Goal: Transaction & Acquisition: Subscribe to service/newsletter

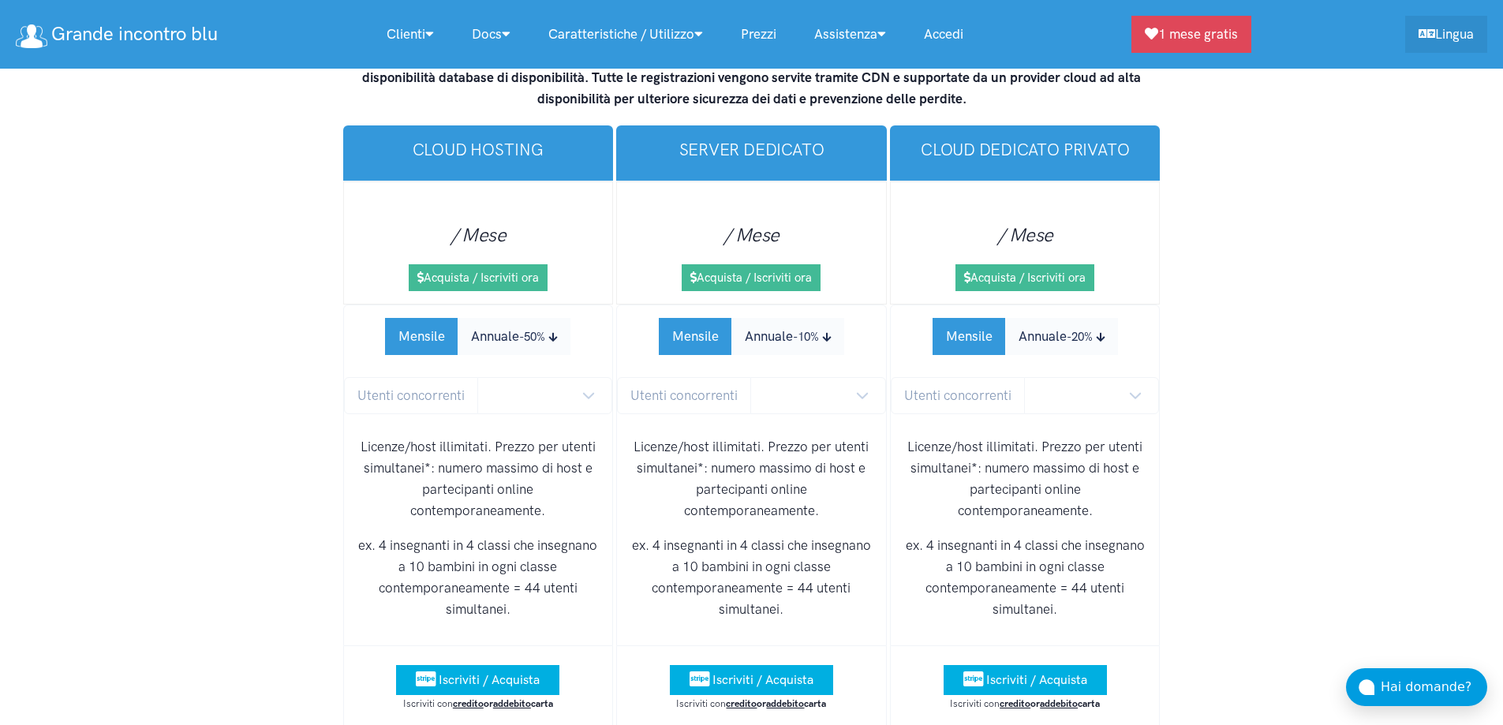
scroll to position [9829, 0]
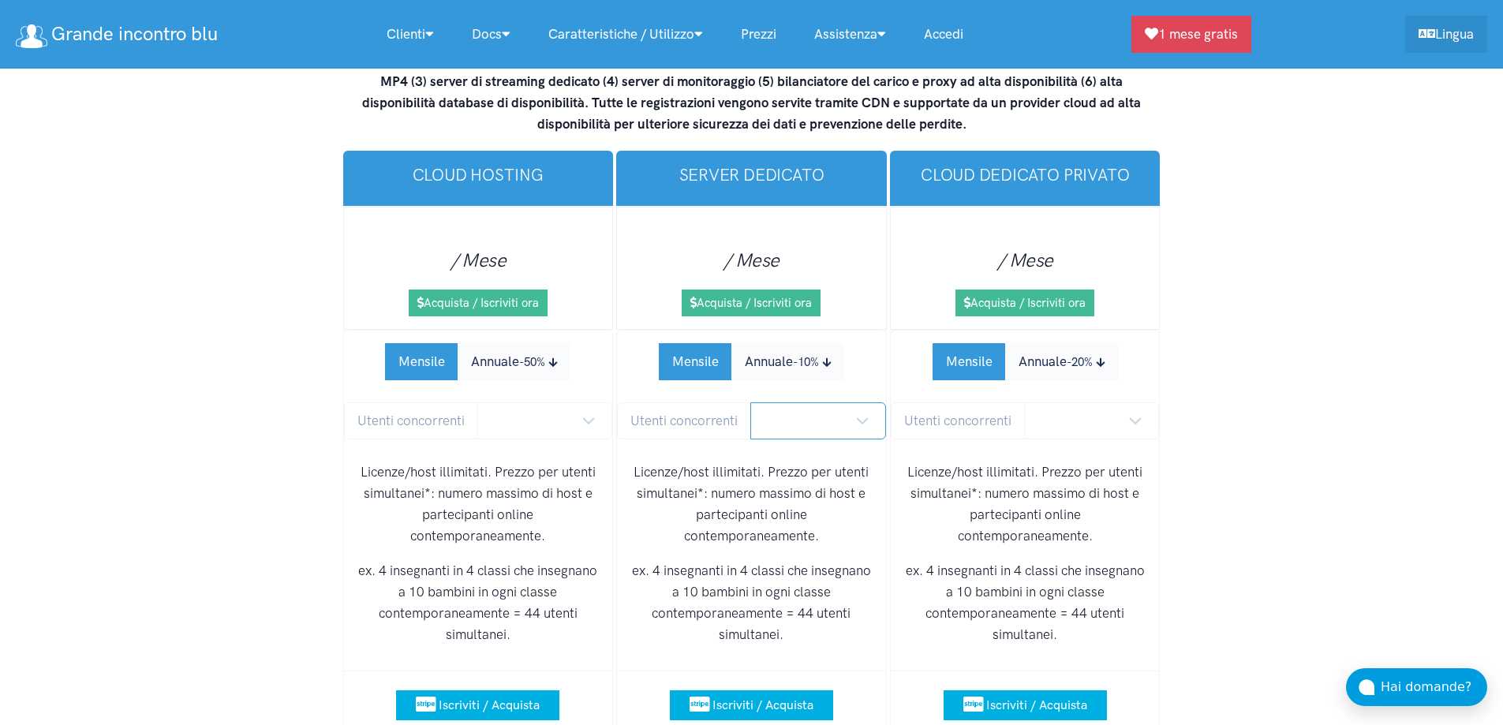
click at [860, 402] on select at bounding box center [818, 420] width 136 height 37
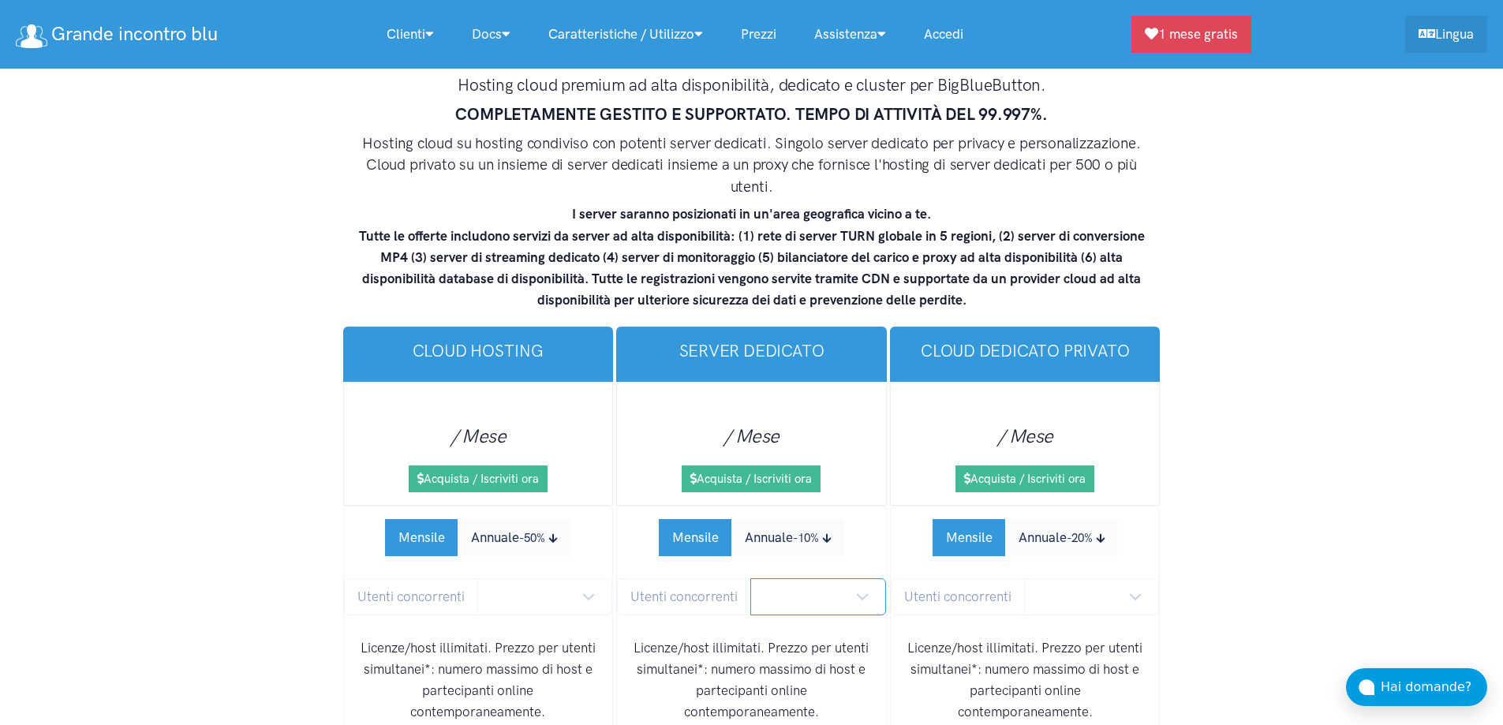
scroll to position [9592, 0]
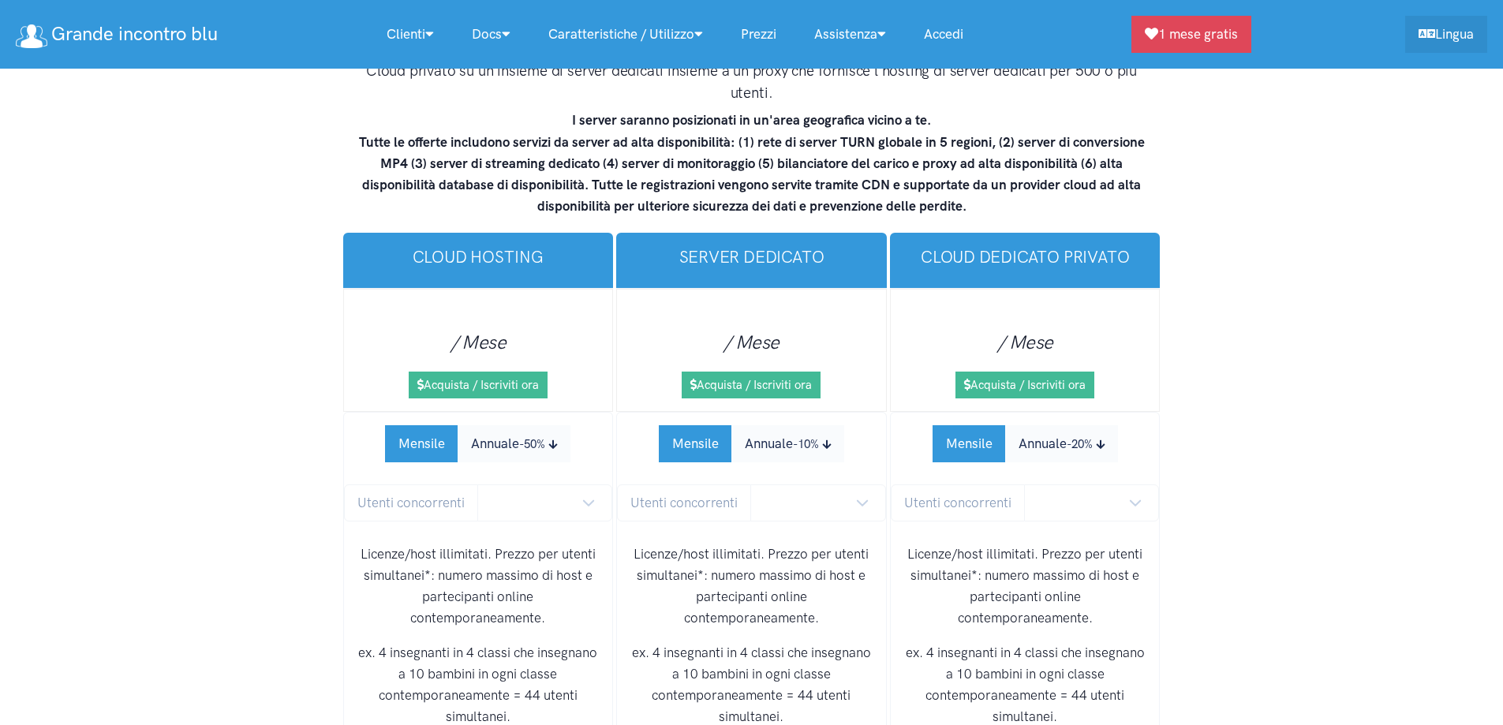
scroll to position [9750, 0]
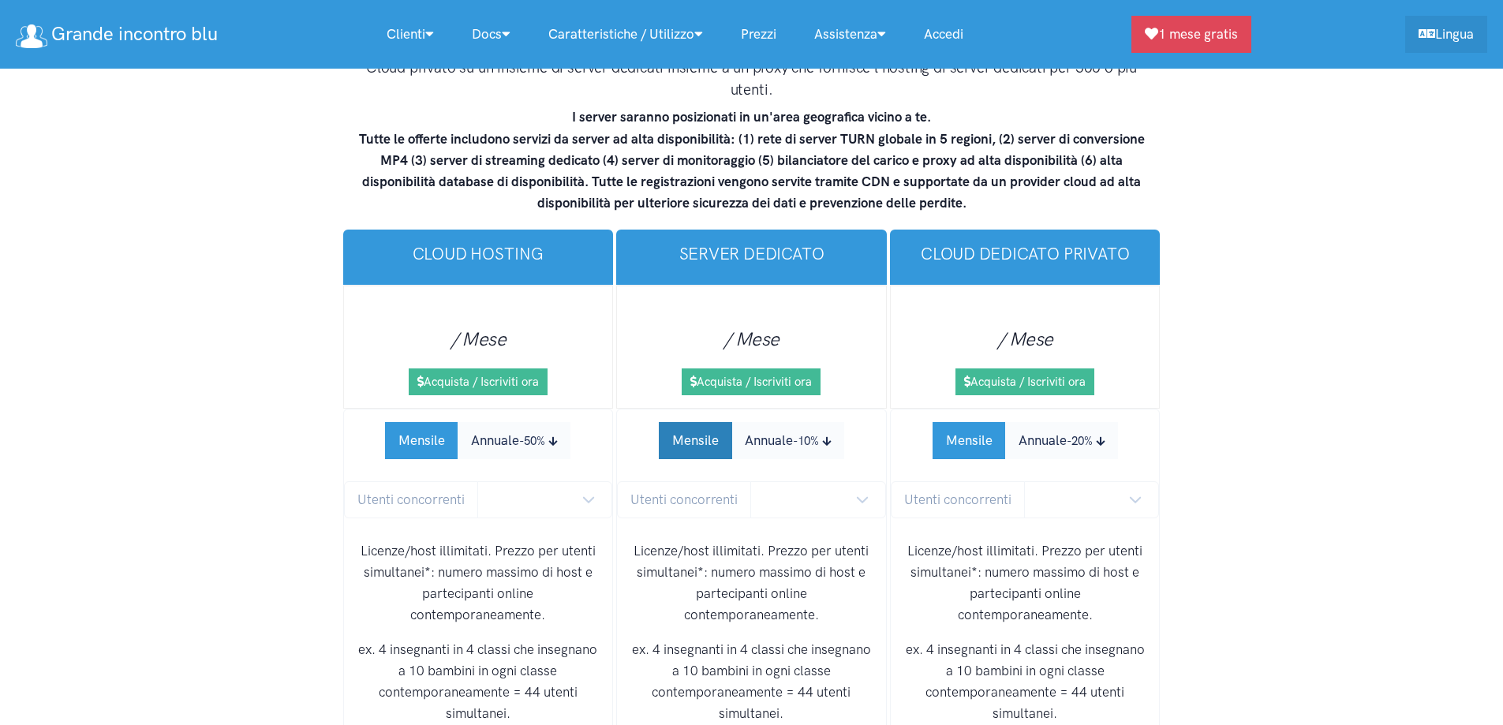
click at [711, 422] on button "Mensile" at bounding box center [695, 440] width 73 height 37
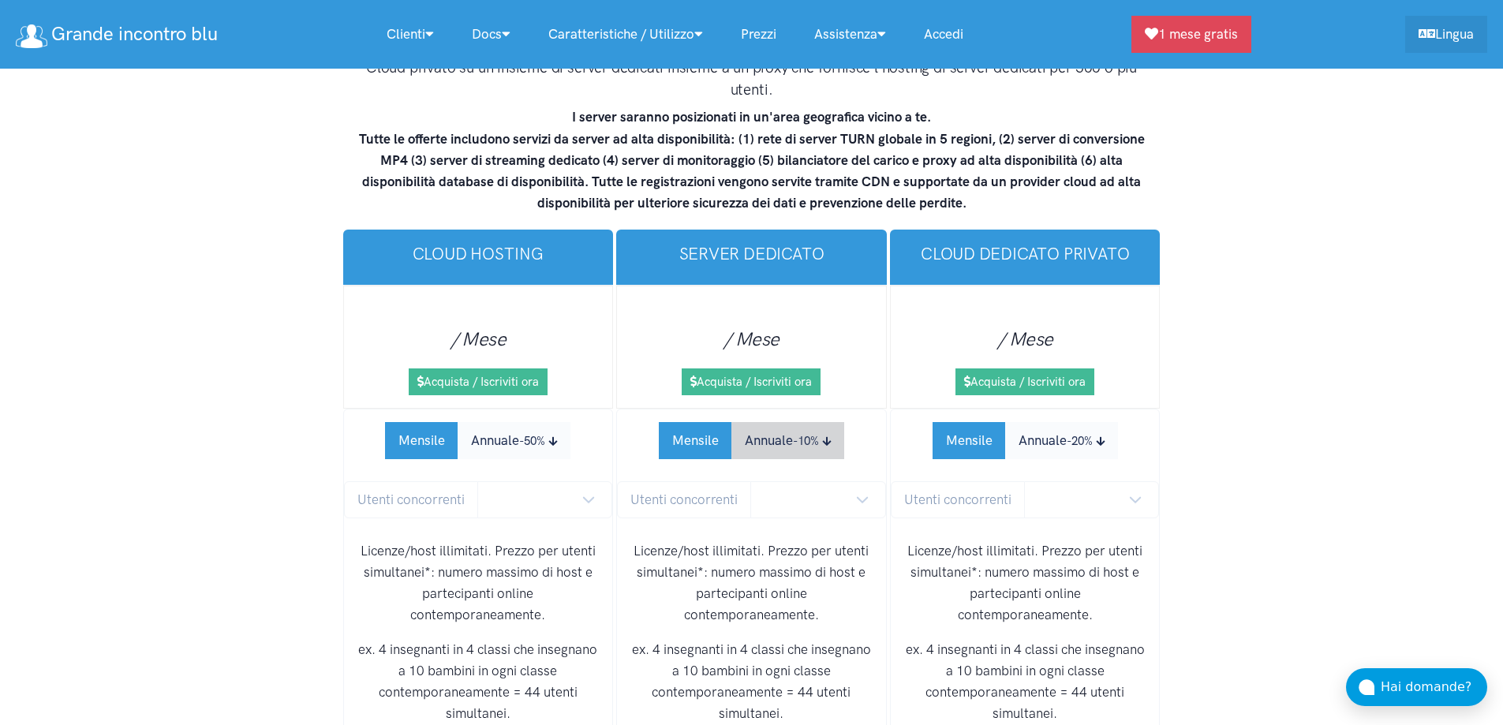
click at [783, 422] on button "Annuale -10%" at bounding box center [787, 440] width 113 height 37
select select
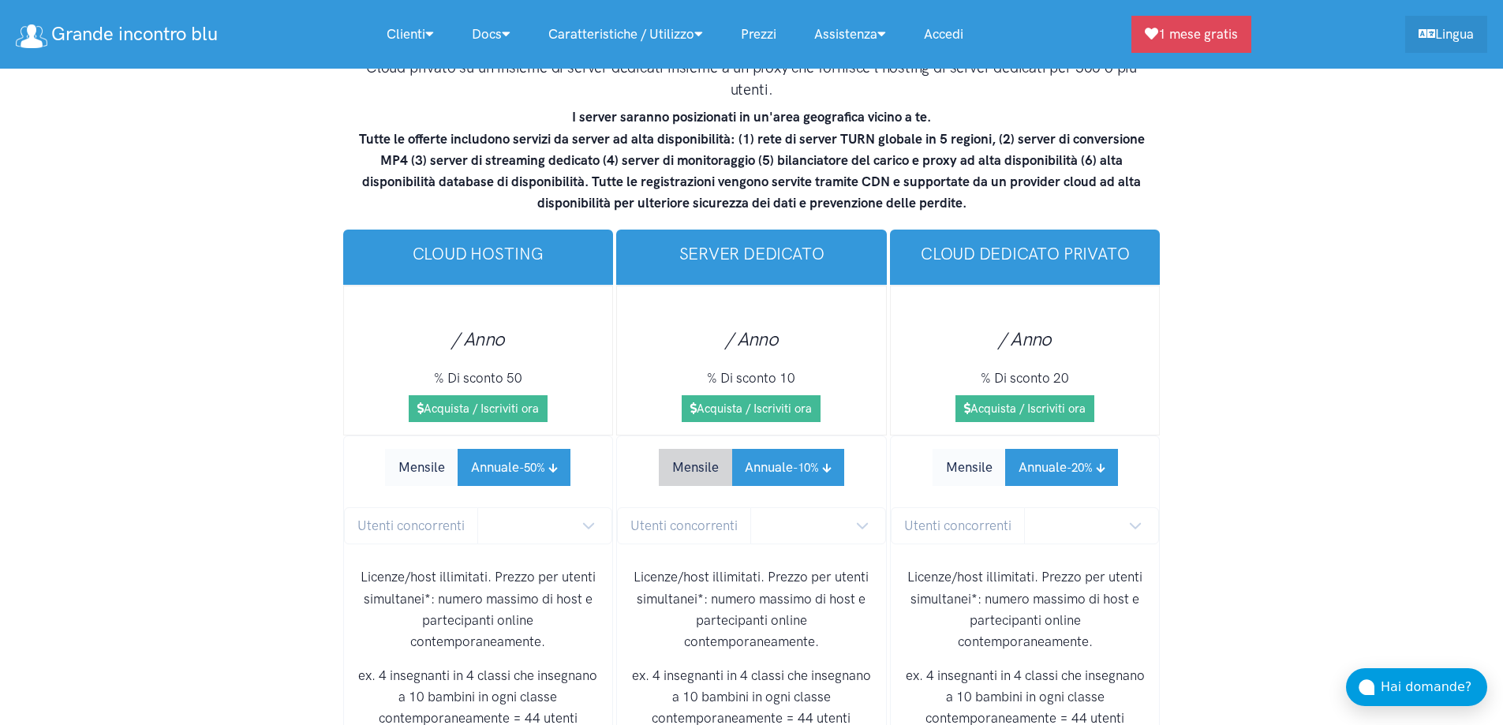
click at [675, 449] on button "Mensile" at bounding box center [695, 467] width 73 height 37
select select
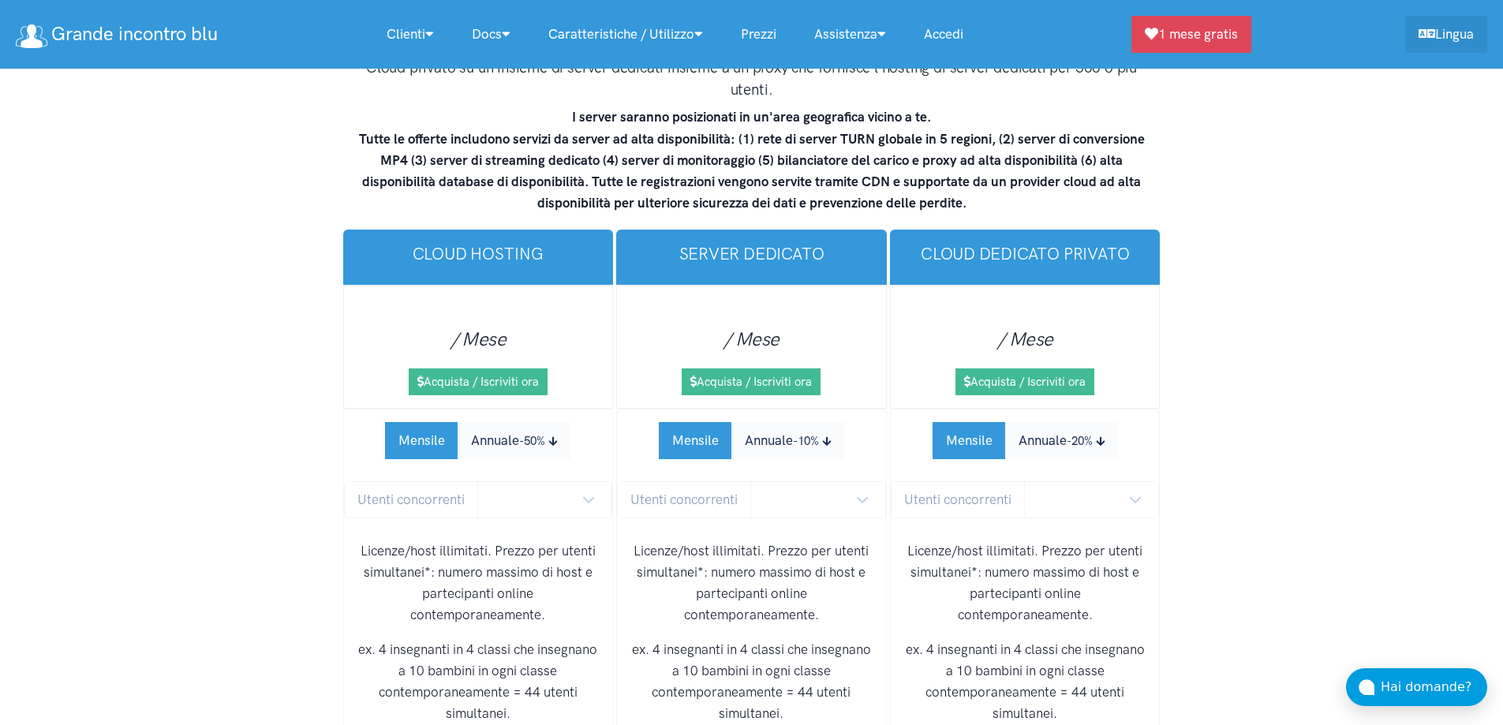
click at [853, 528] on div "Licenze/host illimitati. Prezzo per utenti simultanei*: numero massimo di host …" at bounding box center [751, 639] width 269 height 222
click at [852, 481] on select at bounding box center [818, 499] width 136 height 37
